Goal: Check status: Check status

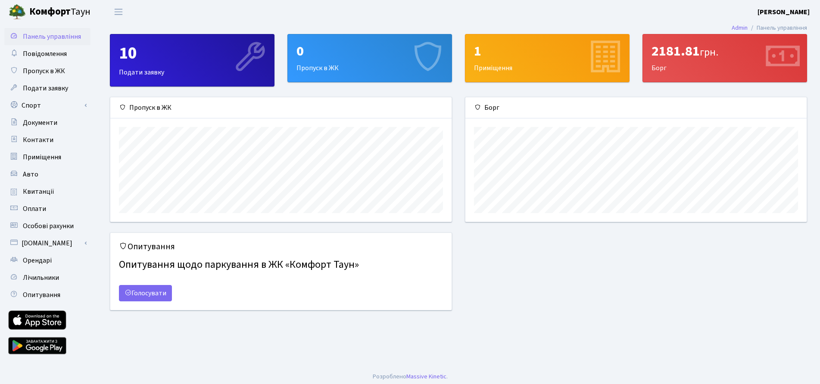
scroll to position [125, 341]
click at [35, 190] on span "Квитанції" at bounding box center [38, 191] width 31 height 9
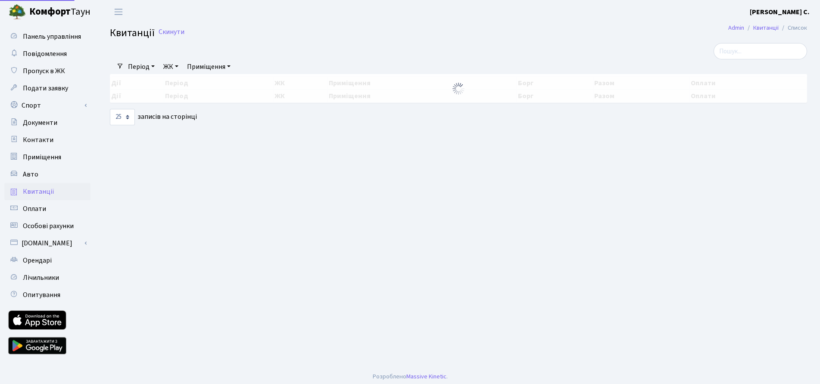
select select "25"
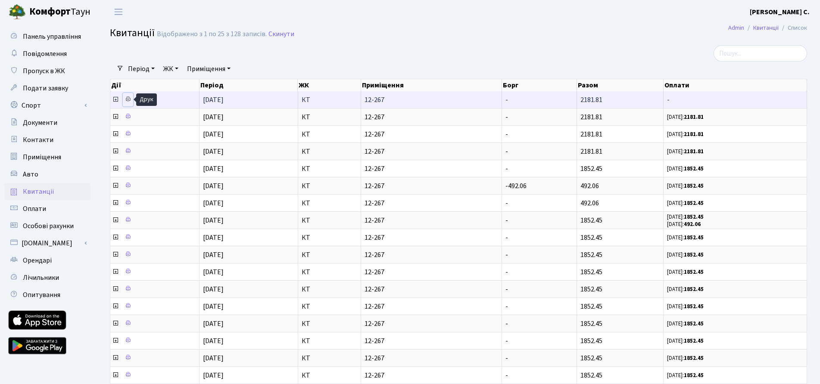
click at [131, 99] on icon at bounding box center [128, 99] width 6 height 6
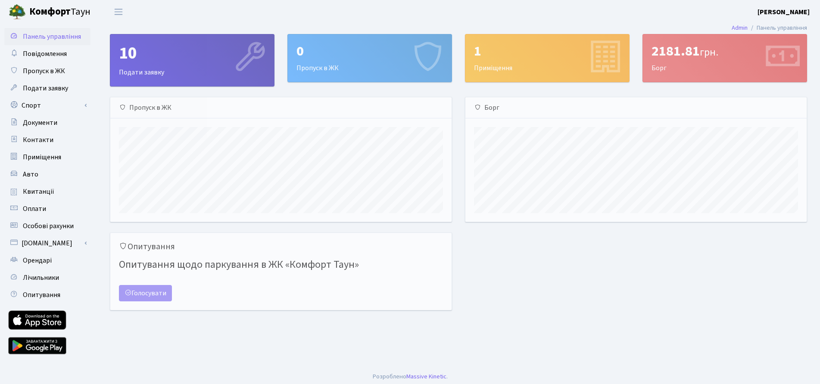
scroll to position [125, 341]
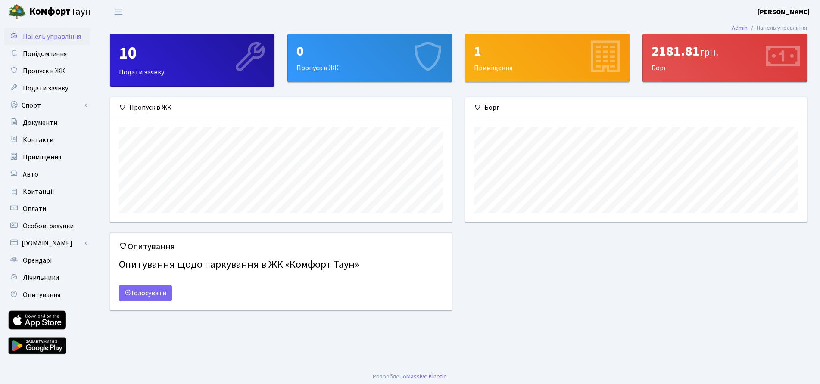
scroll to position [125, 341]
